Goal: Information Seeking & Learning: Learn about a topic

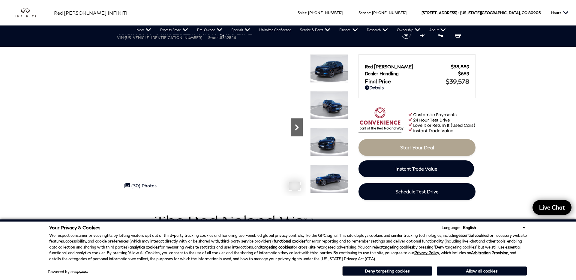
click at [296, 127] on icon "Next" at bounding box center [297, 127] width 12 height 12
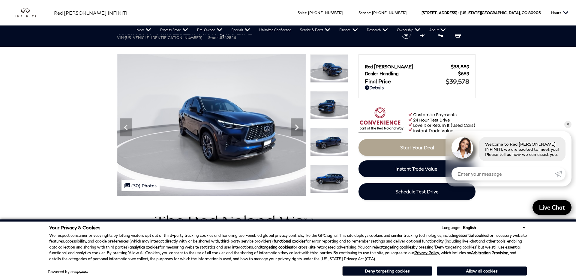
click at [326, 137] on img at bounding box center [329, 142] width 38 height 28
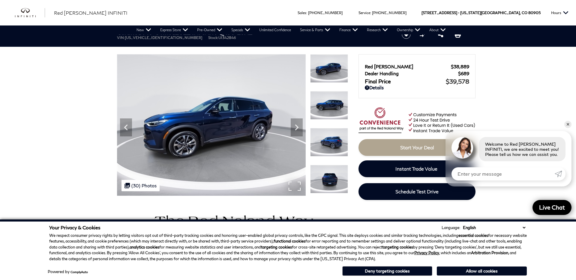
click at [134, 184] on div ".cls-1, .cls-3 { fill: #c50033; } .cls-1 { clip-rule: evenodd; } .cls-2 { clip-…" at bounding box center [140, 185] width 38 height 11
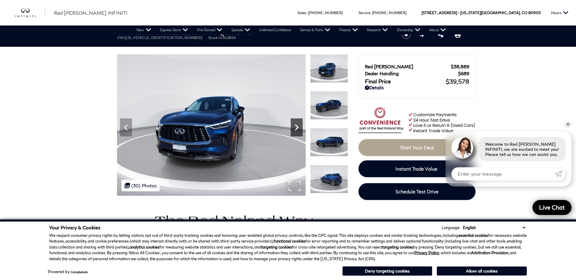
click at [295, 127] on icon "Next" at bounding box center [297, 127] width 12 height 12
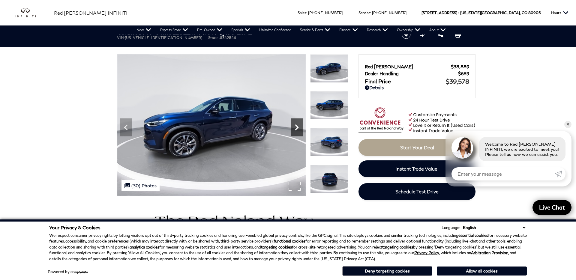
click at [295, 127] on icon "Next" at bounding box center [297, 127] width 12 height 12
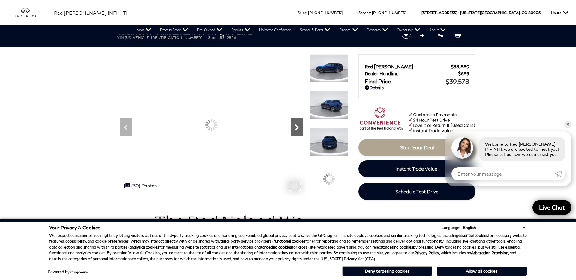
click at [295, 127] on icon "Next" at bounding box center [297, 127] width 12 height 12
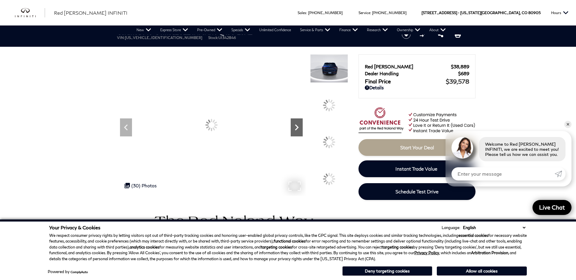
click at [295, 127] on icon "Next" at bounding box center [297, 127] width 12 height 12
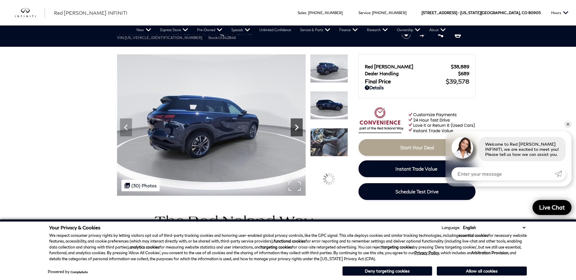
click at [295, 127] on icon "Next" at bounding box center [297, 127] width 12 height 12
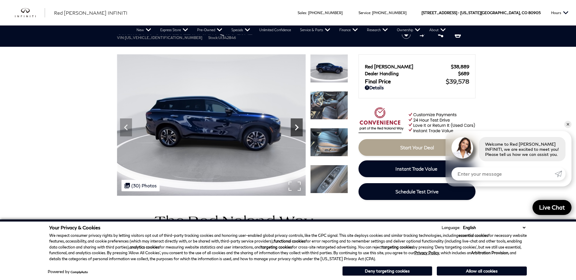
click at [295, 127] on icon "Next" at bounding box center [297, 127] width 12 height 12
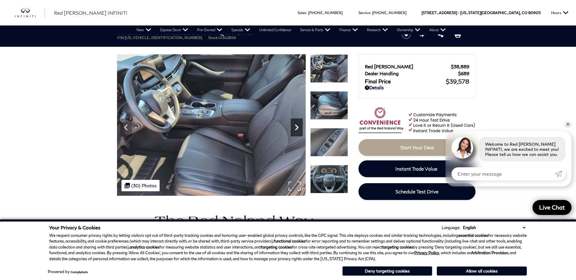
click at [295, 127] on icon "Next" at bounding box center [297, 127] width 12 height 12
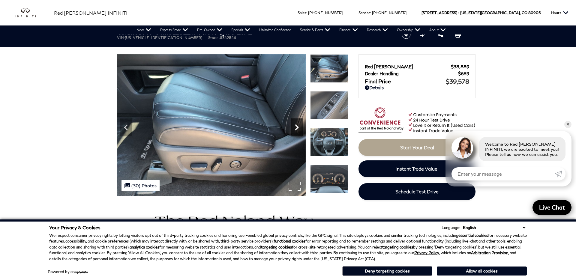
click at [295, 127] on icon "Next" at bounding box center [297, 127] width 12 height 12
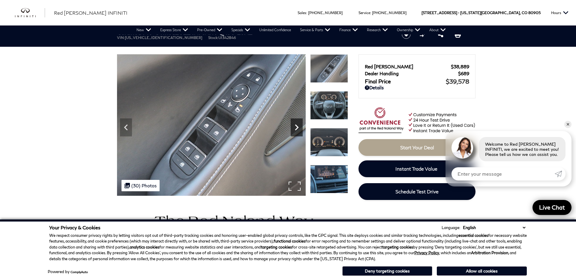
click at [295, 127] on icon "Next" at bounding box center [297, 127] width 12 height 12
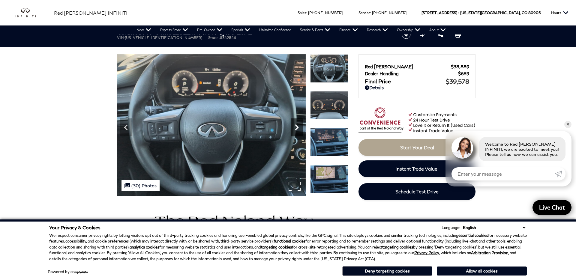
click at [295, 127] on icon "Next" at bounding box center [297, 127] width 12 height 12
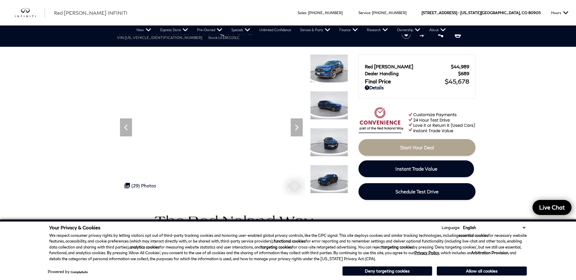
click at [143, 184] on div ".cls-1, .cls-3 { fill: #c50033; } .cls-1 { clip-rule: evenodd; } .cls-2 { clip-…" at bounding box center [139, 185] width 37 height 11
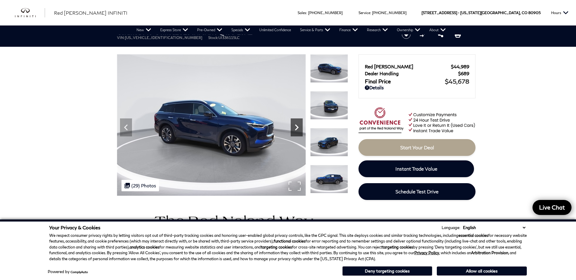
click at [297, 124] on icon "Next" at bounding box center [297, 127] width 12 height 12
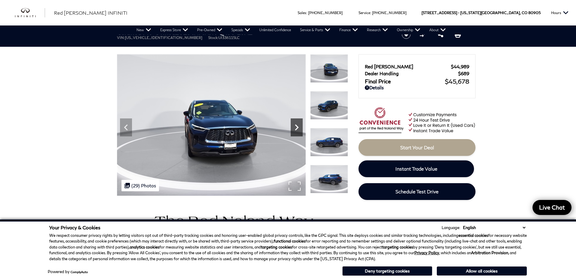
click at [297, 124] on icon "Next" at bounding box center [297, 127] width 12 height 12
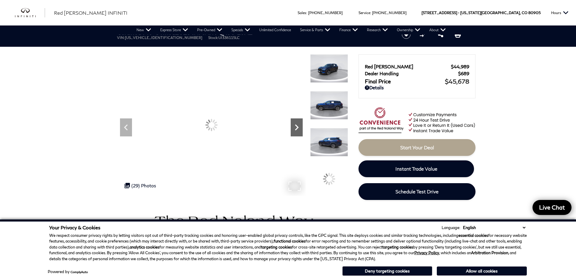
click at [297, 124] on icon "Next" at bounding box center [297, 127] width 12 height 12
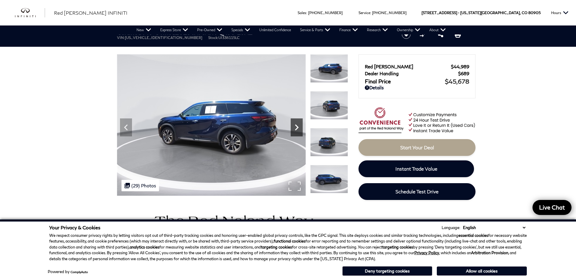
click at [297, 124] on icon "Next" at bounding box center [297, 127] width 12 height 12
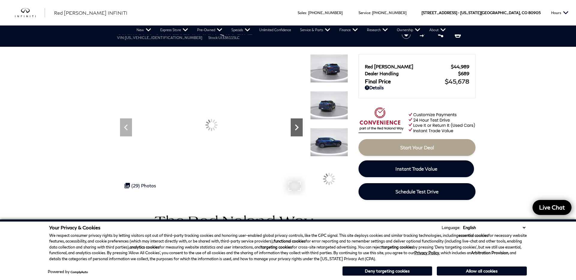
click at [297, 124] on icon "Next" at bounding box center [297, 127] width 12 height 12
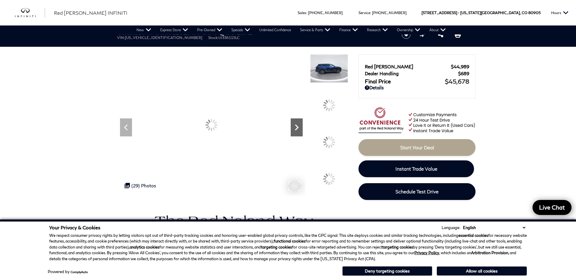
click at [297, 124] on icon "Next" at bounding box center [297, 127] width 12 height 12
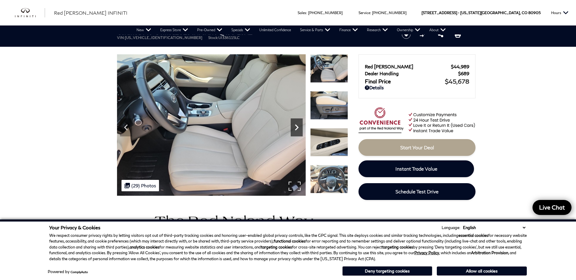
click at [297, 124] on icon "Next" at bounding box center [297, 127] width 12 height 12
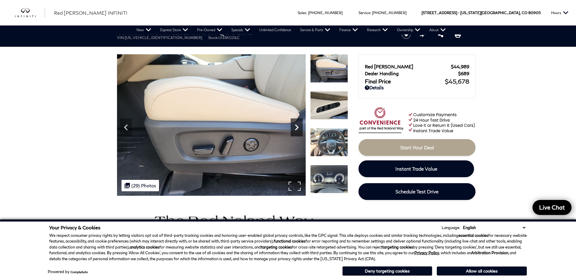
click at [297, 124] on icon "Next" at bounding box center [297, 127] width 12 height 12
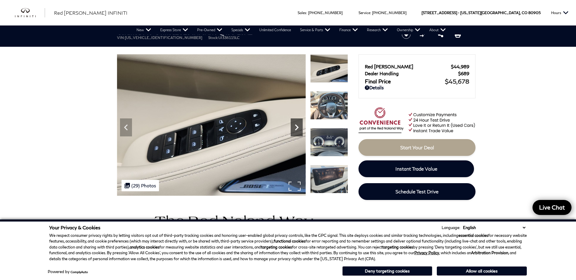
click at [297, 124] on icon "Next" at bounding box center [297, 127] width 12 height 12
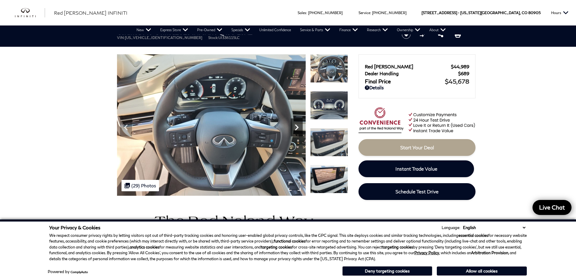
click at [297, 124] on icon "Next" at bounding box center [297, 127] width 12 height 12
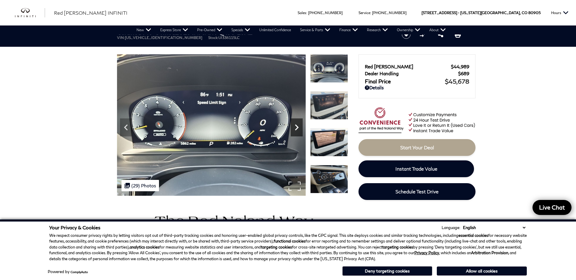
click at [296, 126] on icon "Next" at bounding box center [297, 127] width 4 height 6
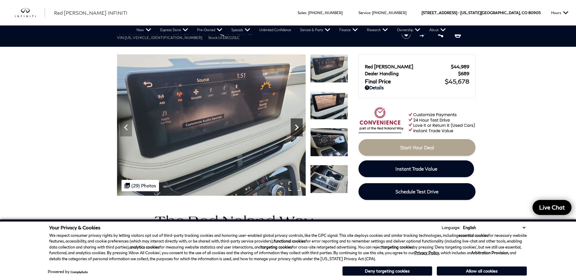
click at [296, 126] on icon "Next" at bounding box center [297, 127] width 4 height 6
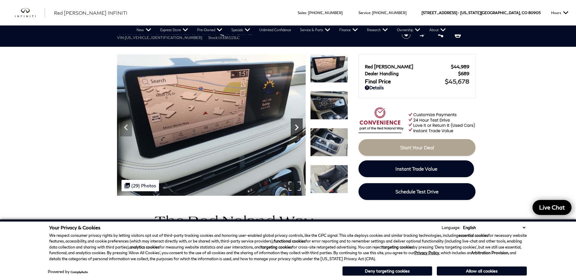
click at [296, 126] on icon "Next" at bounding box center [297, 127] width 4 height 6
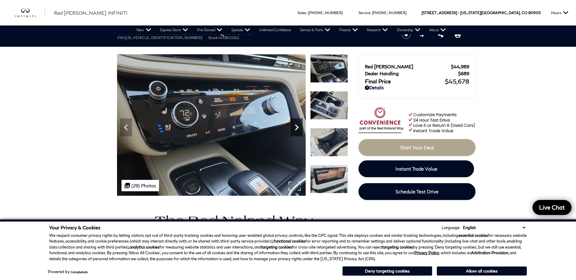
click at [296, 126] on icon "Next" at bounding box center [297, 127] width 4 height 6
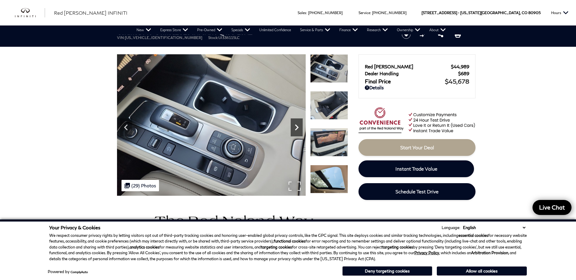
click at [296, 126] on icon "Next" at bounding box center [297, 127] width 4 height 6
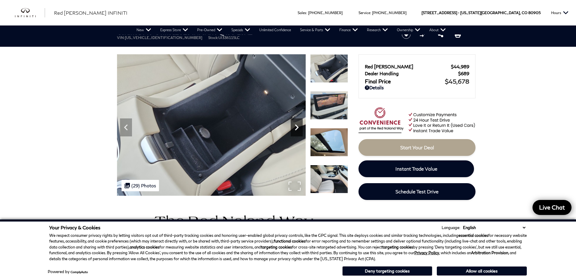
click at [296, 126] on icon "Next" at bounding box center [297, 127] width 4 height 6
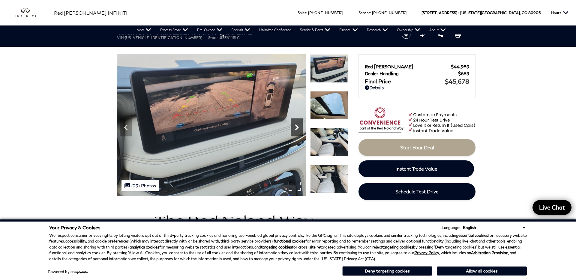
click at [296, 126] on icon "Next" at bounding box center [297, 127] width 4 height 6
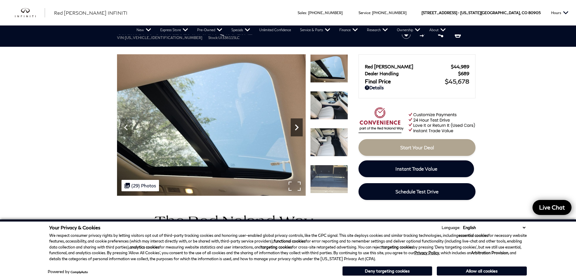
click at [296, 126] on icon "Next" at bounding box center [297, 127] width 4 height 6
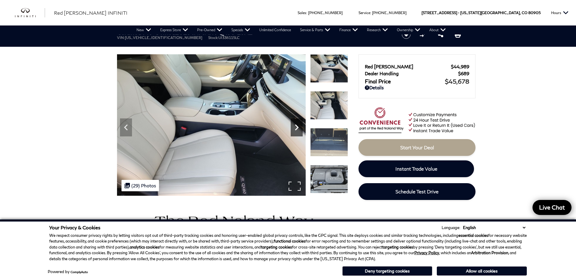
click at [296, 126] on icon "Next" at bounding box center [297, 127] width 4 height 6
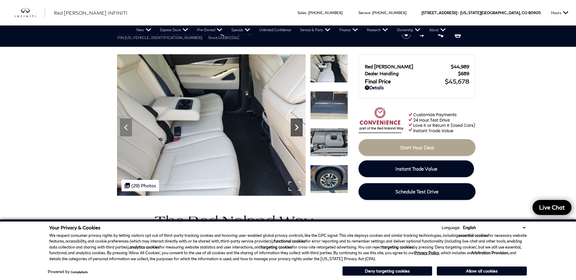
click at [296, 126] on icon "Next" at bounding box center [297, 127] width 4 height 6
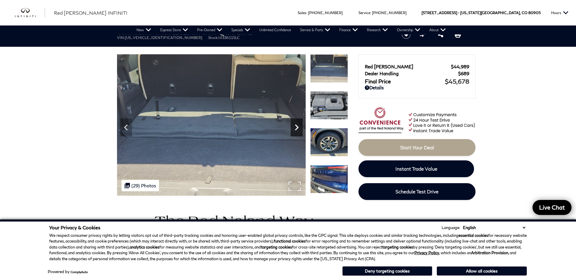
click at [296, 126] on icon "Next" at bounding box center [297, 127] width 4 height 6
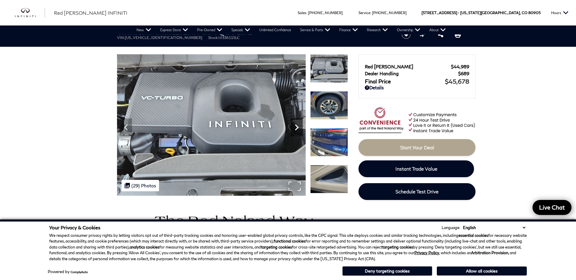
click at [296, 126] on icon "Next" at bounding box center [297, 127] width 4 height 6
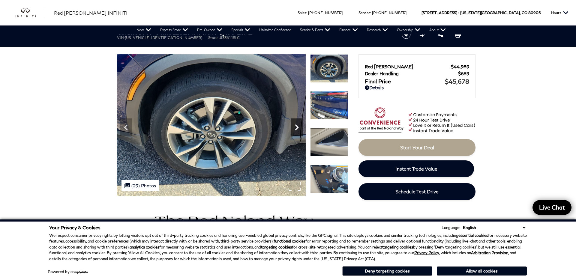
click at [296, 127] on icon "Next" at bounding box center [297, 127] width 12 height 12
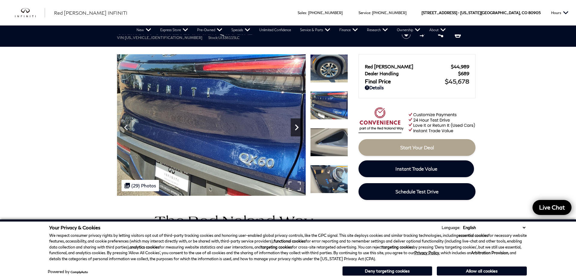
click at [295, 127] on icon "Next" at bounding box center [297, 127] width 12 height 12
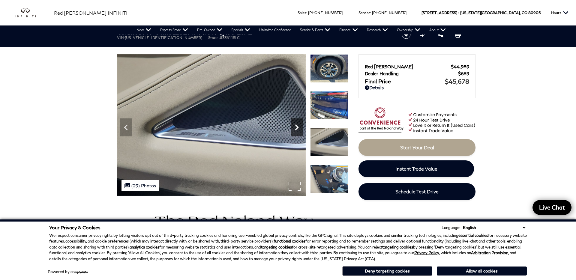
click at [296, 127] on icon "Next" at bounding box center [297, 127] width 12 height 12
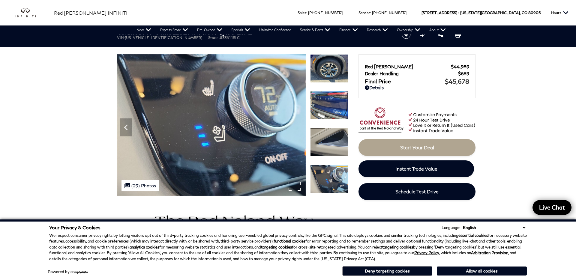
click at [296, 127] on img at bounding box center [211, 125] width 189 height 142
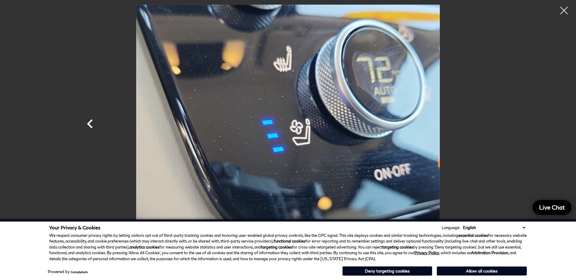
click at [91, 123] on icon "Previous" at bounding box center [90, 124] width 18 height 18
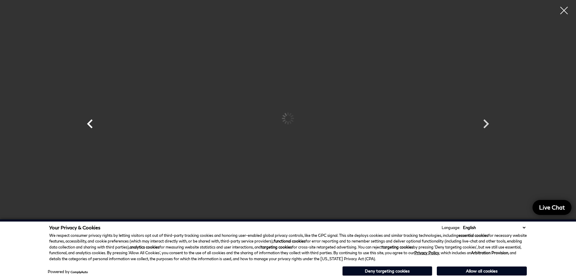
click at [91, 123] on icon "Previous" at bounding box center [90, 124] width 18 height 18
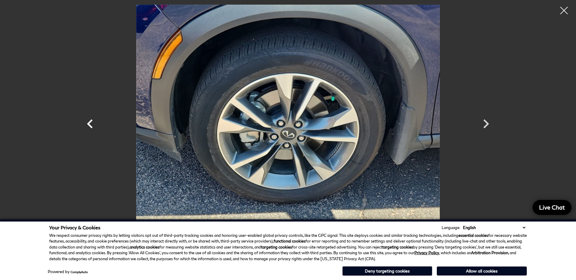
click at [91, 123] on icon "Previous" at bounding box center [90, 124] width 18 height 18
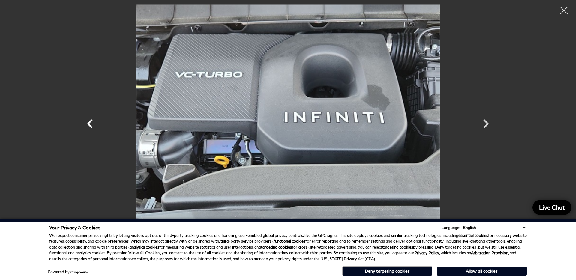
click at [91, 123] on icon "Previous" at bounding box center [90, 124] width 18 height 18
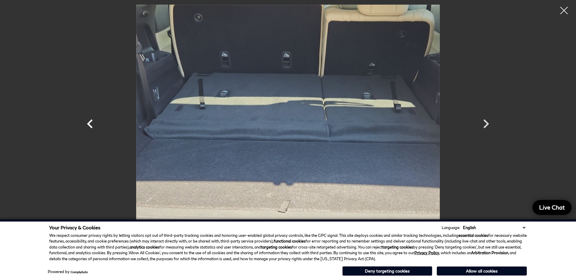
click at [91, 123] on icon "Previous" at bounding box center [90, 124] width 18 height 18
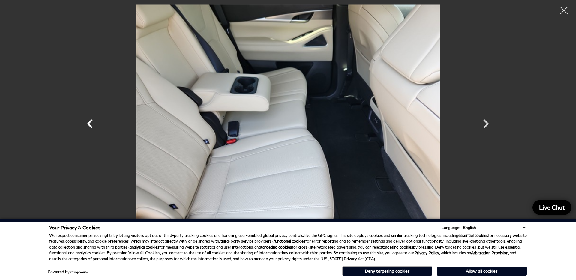
click at [91, 123] on icon "Previous" at bounding box center [90, 124] width 18 height 18
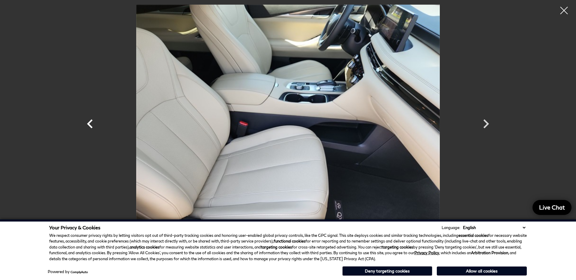
click at [91, 123] on icon "Previous" at bounding box center [90, 124] width 18 height 18
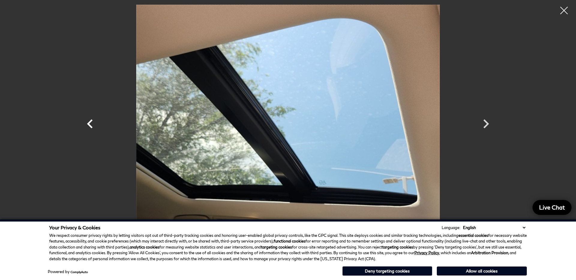
click at [91, 123] on icon "Previous" at bounding box center [90, 124] width 18 height 18
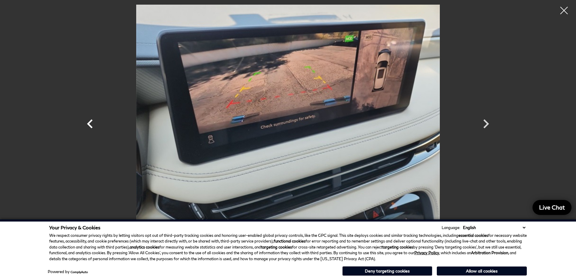
click at [91, 123] on icon "Previous" at bounding box center [90, 124] width 18 height 18
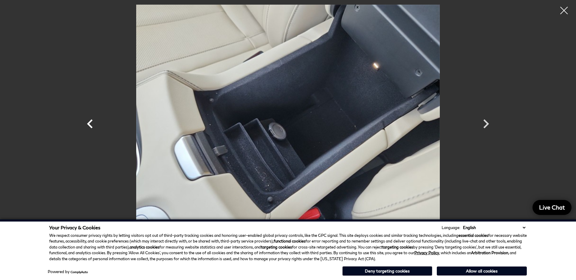
click at [91, 123] on icon "Previous" at bounding box center [90, 124] width 18 height 18
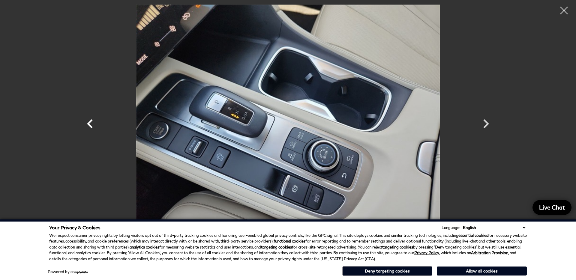
click at [91, 123] on icon "Previous" at bounding box center [90, 124] width 18 height 18
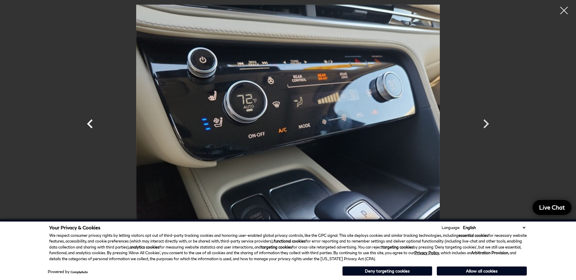
click at [91, 123] on icon "Previous" at bounding box center [90, 124] width 18 height 18
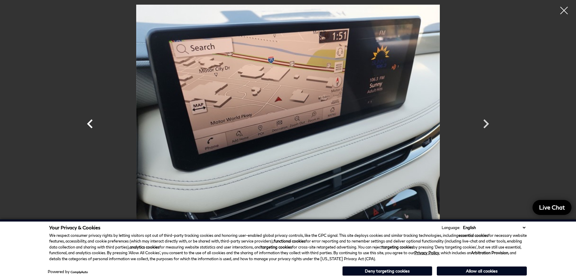
click at [91, 123] on icon "Previous" at bounding box center [90, 124] width 18 height 18
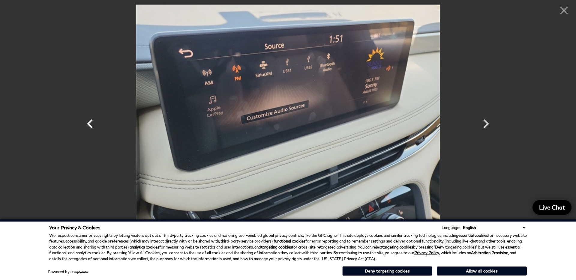
click at [91, 123] on icon "Previous" at bounding box center [90, 124] width 18 height 18
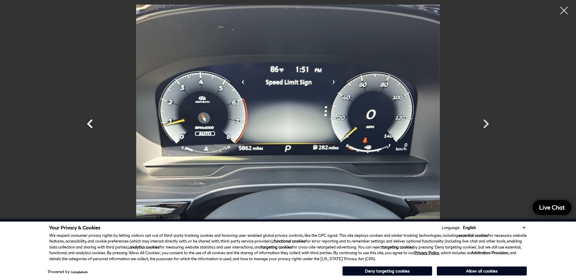
click at [89, 122] on icon "Previous" at bounding box center [90, 123] width 6 height 9
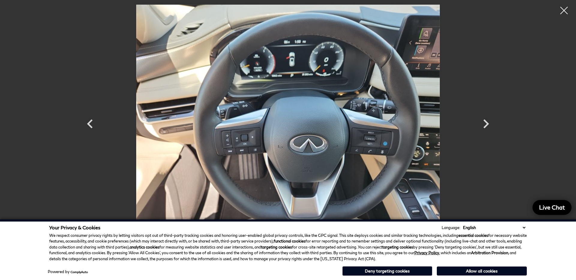
scroll to position [128, 0]
click at [567, 7] on div at bounding box center [564, 11] width 16 height 16
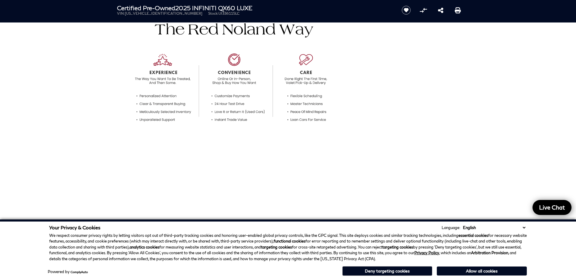
scroll to position [239, 0]
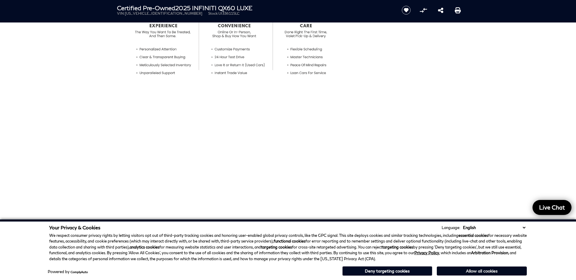
click at [455, 270] on button "Allow all cookies" at bounding box center [482, 271] width 90 height 9
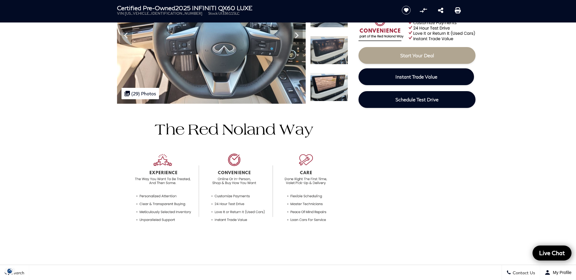
scroll to position [0, 0]
